Goal: Information Seeking & Learning: Learn about a topic

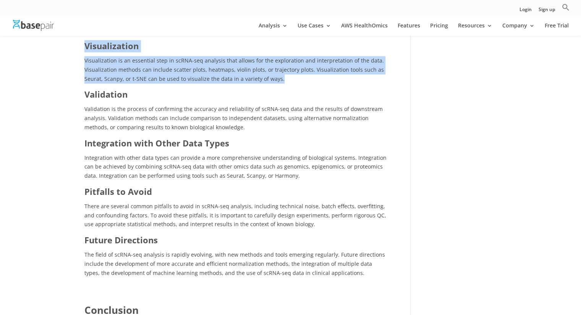
drag, startPoint x: 84, startPoint y: 45, endPoint x: 322, endPoint y: 81, distance: 240.9
click at [294, 86] on p "Visualization is an essential step in scRNA-seq analysis that allows for the ex…" at bounding box center [236, 72] width 304 height 32
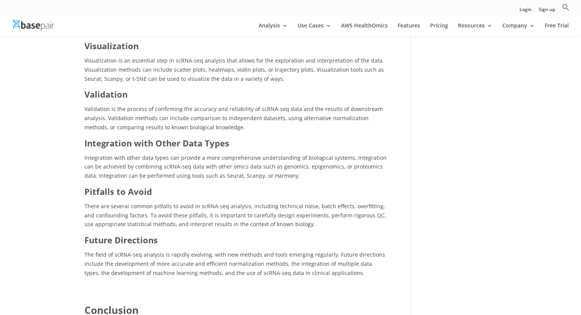
drag, startPoint x: 103, startPoint y: 78, endPoint x: 120, endPoint y: 81, distance: 17.0
click at [120, 81] on span "Visualization is an essential step in scRNA-seq analysis that allows for the ex…" at bounding box center [233, 70] width 299 height 26
click at [176, 108] on span "Validation is the process of confirming the accuracy and reliability of scRNA-s…" at bounding box center [233, 118] width 298 height 26
click at [155, 129] on span "Validation is the process of confirming the accuracy and reliability of scRNA-s…" at bounding box center [233, 118] width 298 height 26
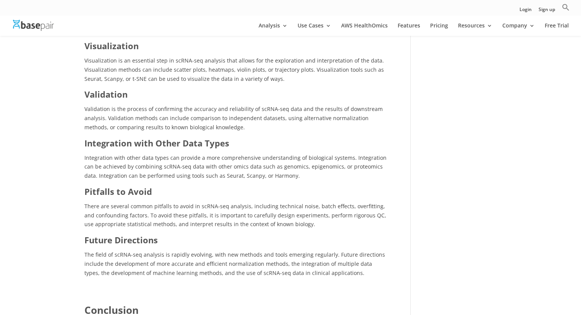
click at [178, 141] on b "Integration with Other Data Types" at bounding box center [156, 142] width 145 height 11
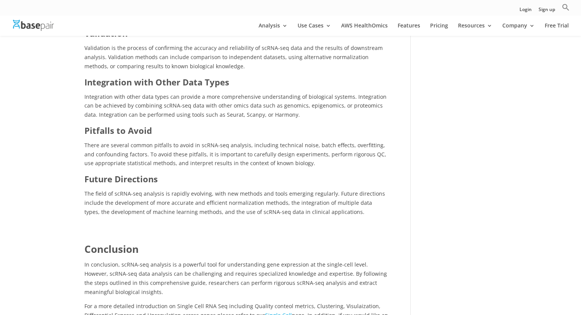
scroll to position [993, 0]
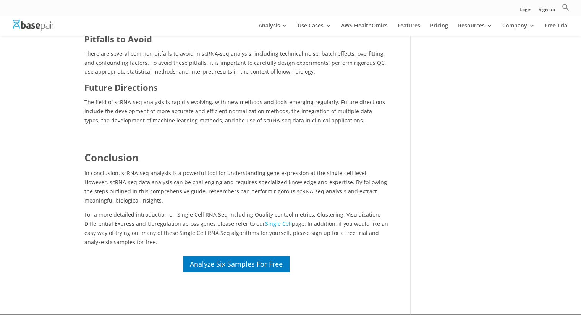
click at [119, 225] on p "For a more detailed introduction on Single Cell RNA Seq including Quality conte…" at bounding box center [236, 228] width 304 height 36
click at [150, 212] on p "For a more detailed introduction on Single Cell RNA Seq including Quality conte…" at bounding box center [236, 228] width 304 height 36
